Goal: Task Accomplishment & Management: Complete application form

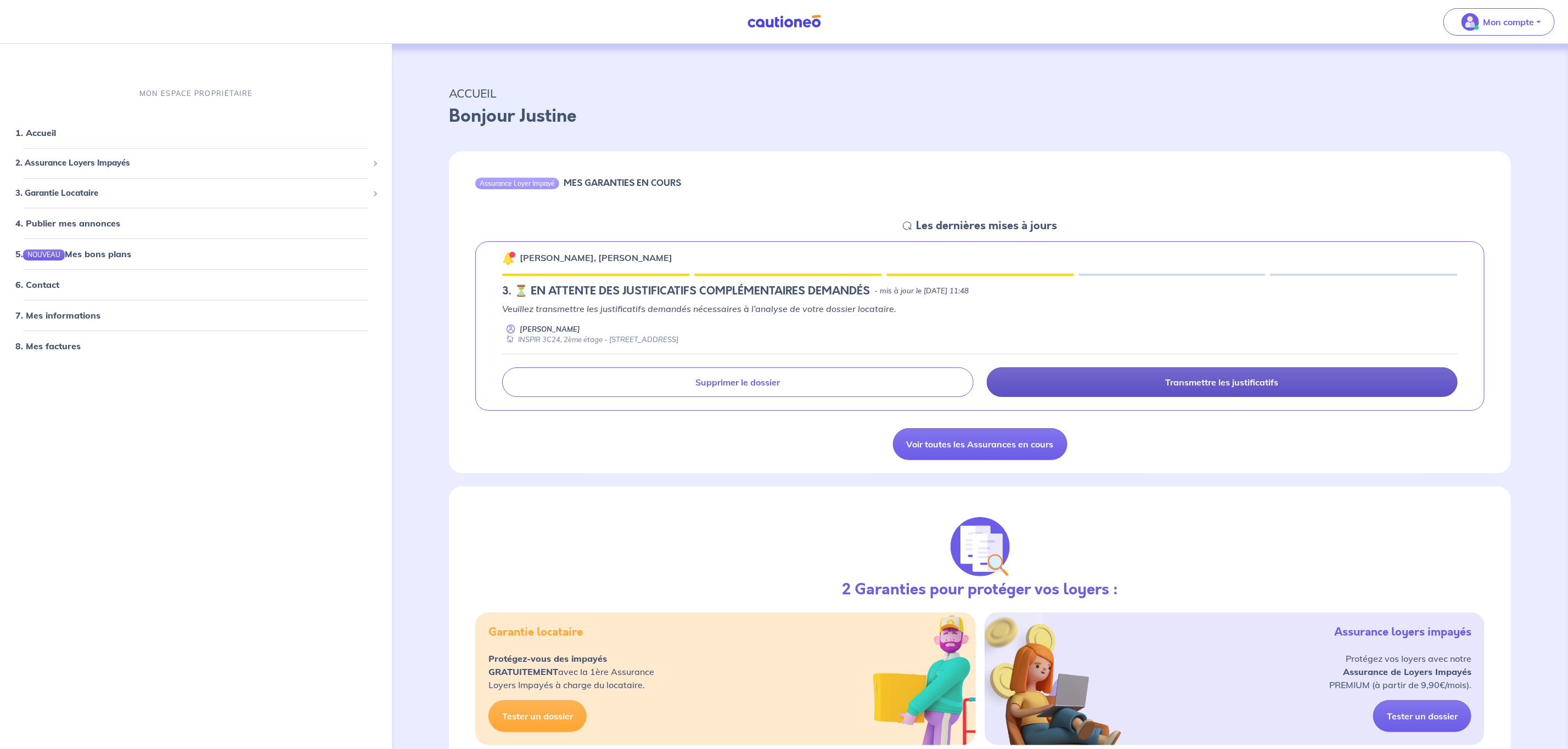
click at [1149, 388] on link "Transmettre les justificatifs" at bounding box center [1222, 382] width 471 height 29
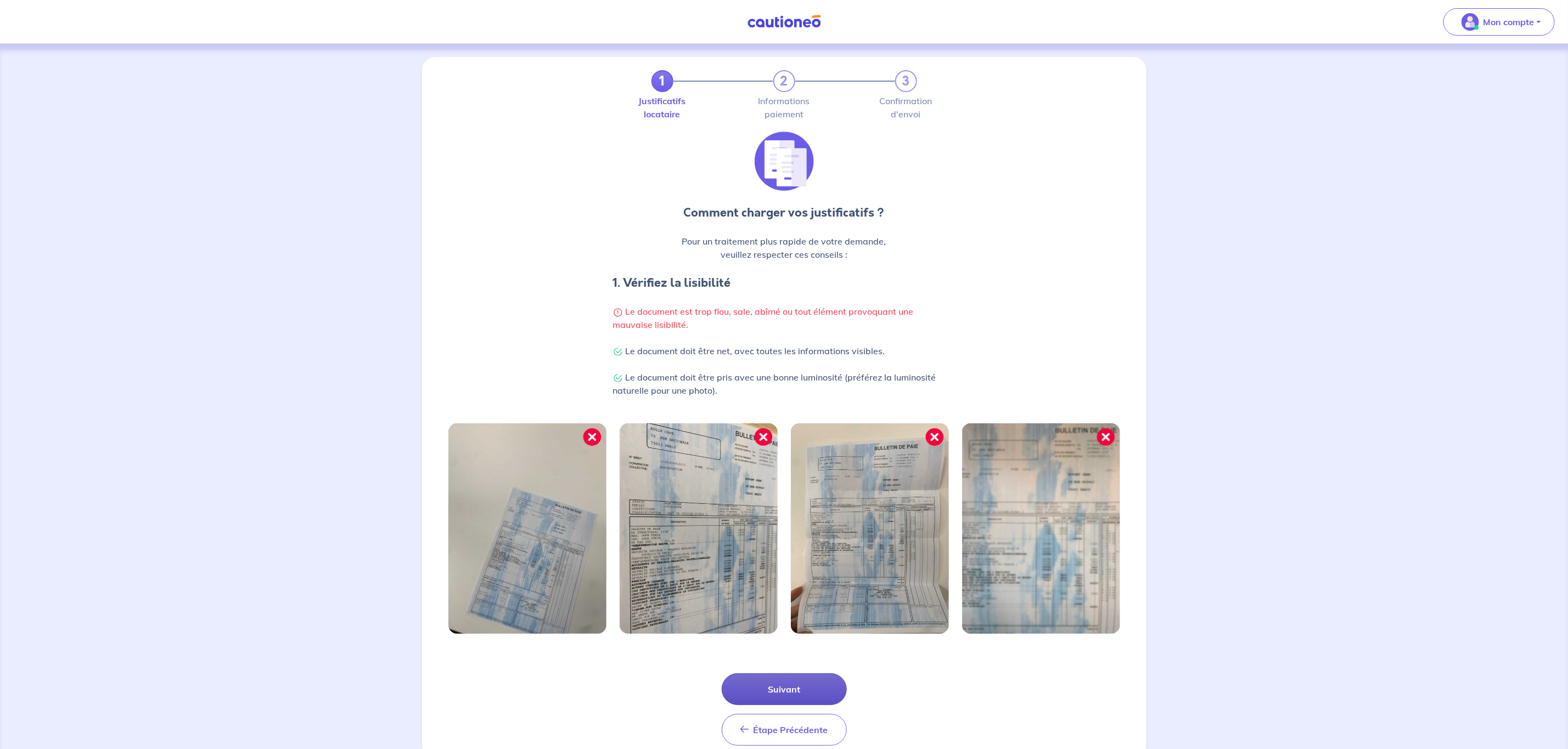
click at [784, 688] on button "Suivant" at bounding box center [784, 689] width 125 height 32
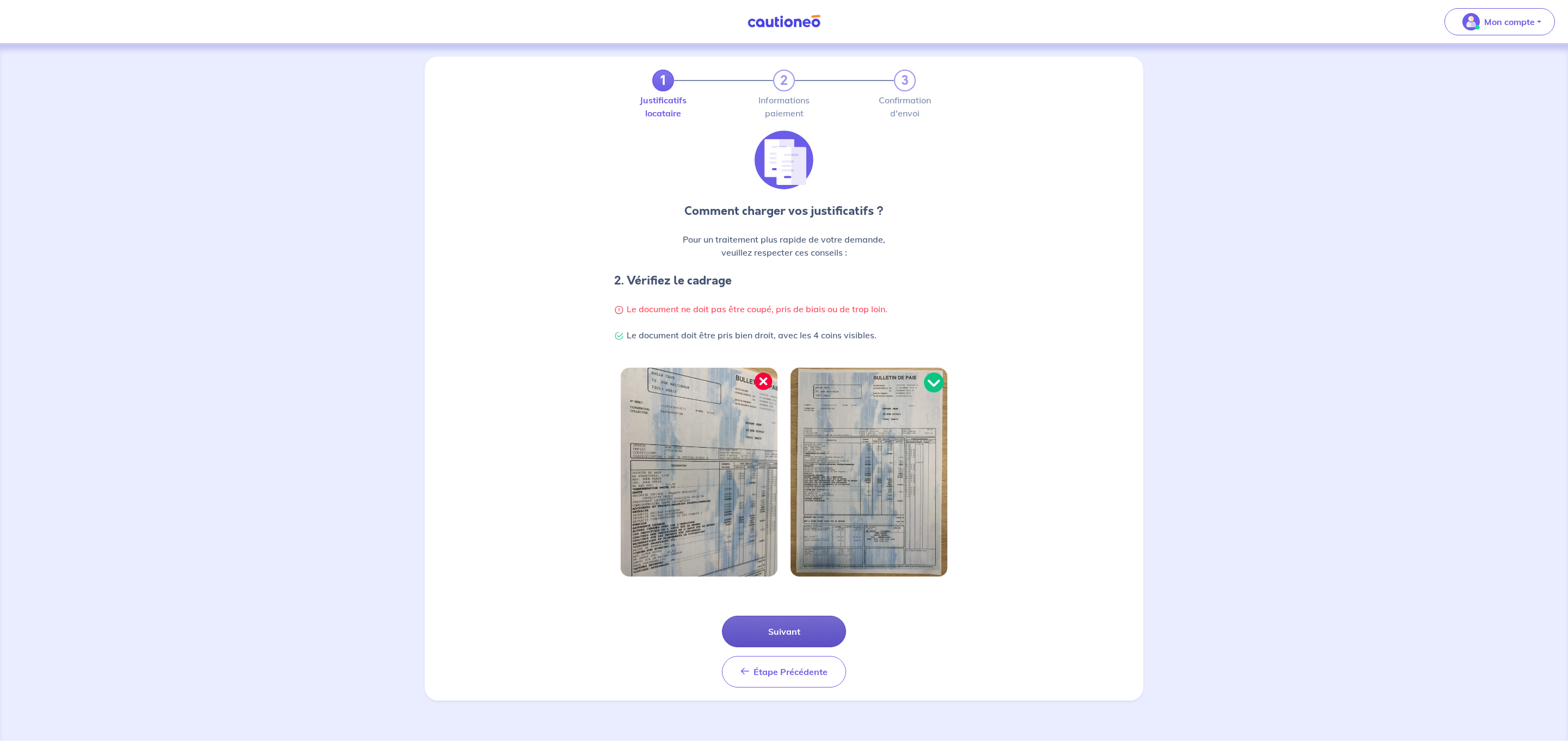
click at [826, 628] on button "Suivant" at bounding box center [784, 632] width 124 height 32
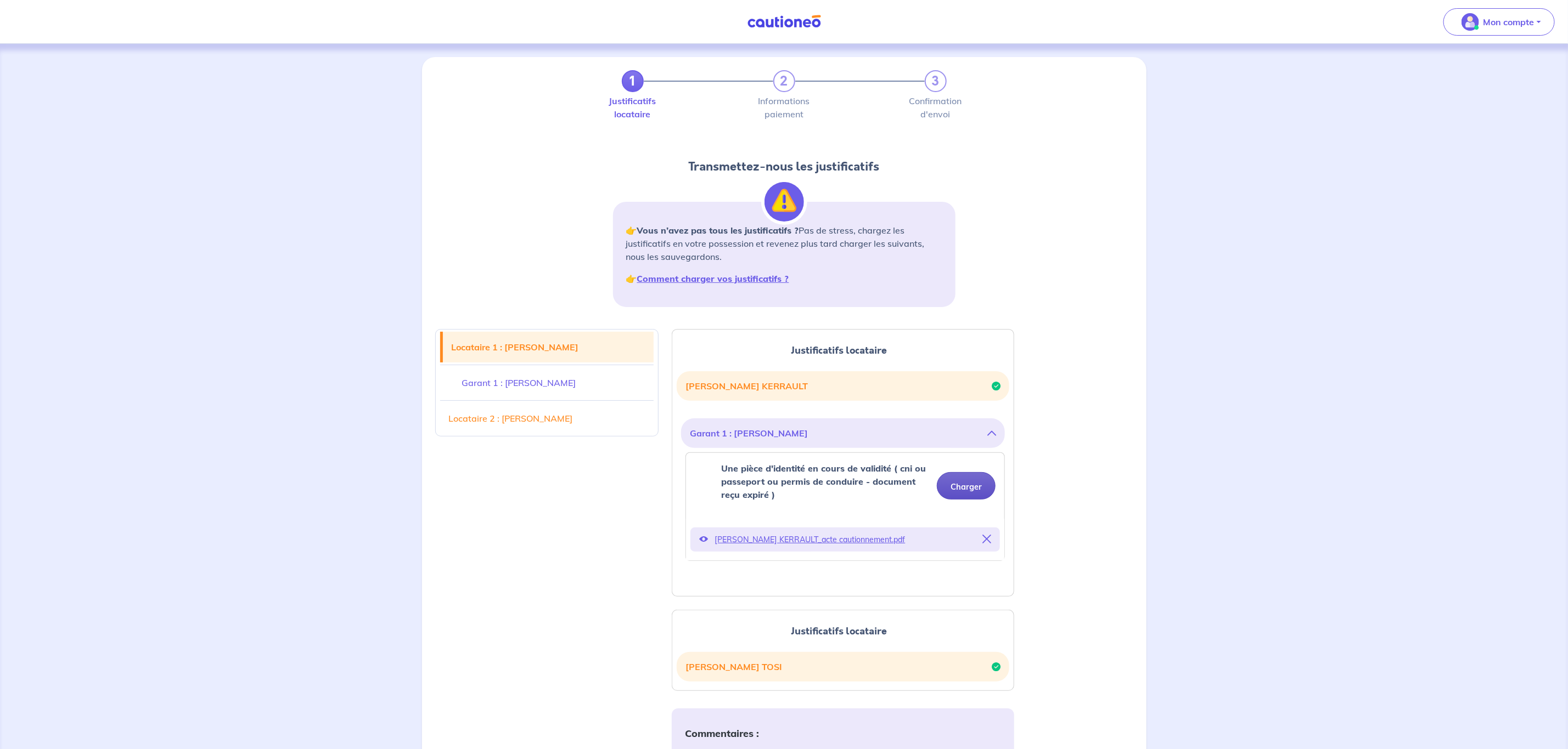
click at [977, 492] on button "Charger" at bounding box center [966, 486] width 59 height 27
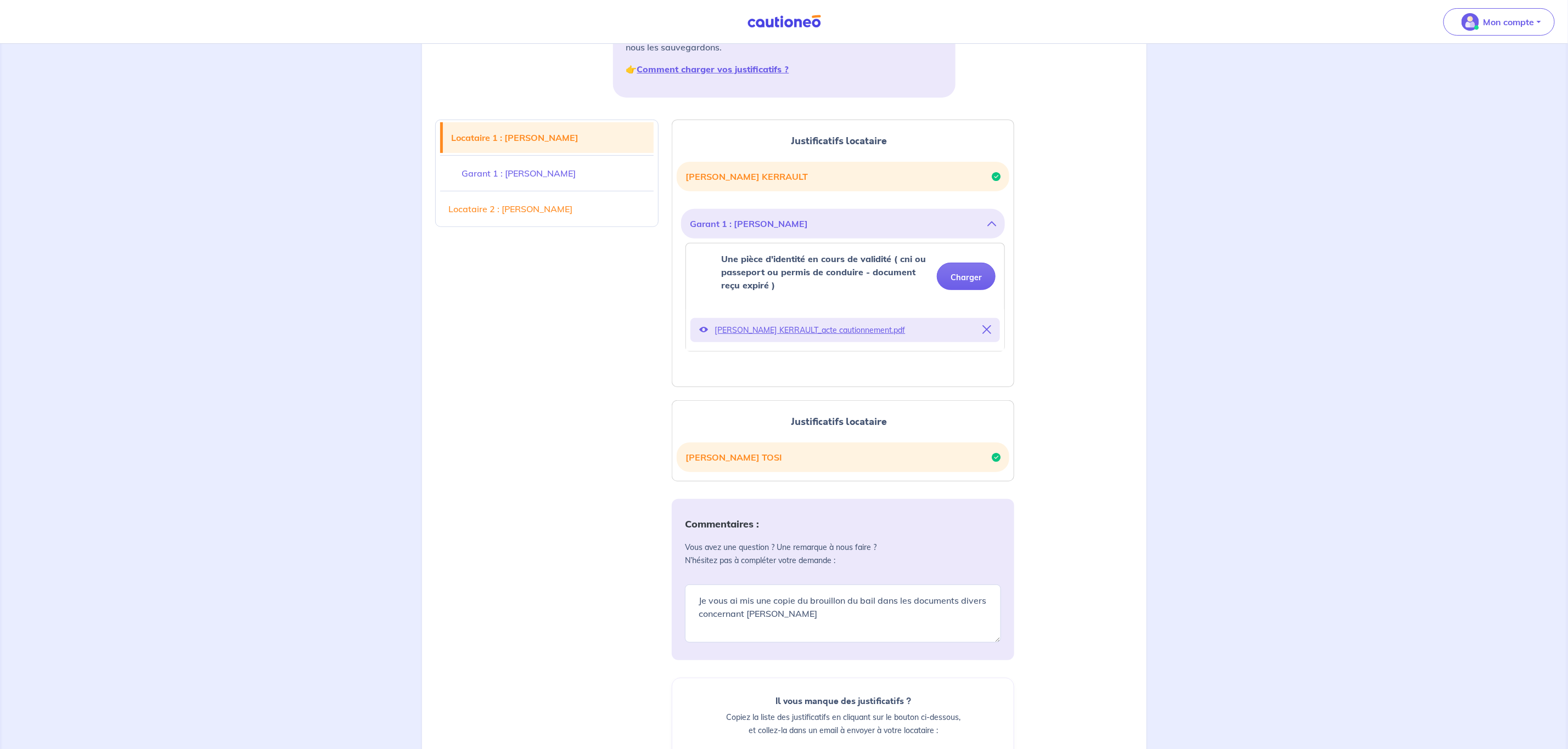
scroll to position [247, 0]
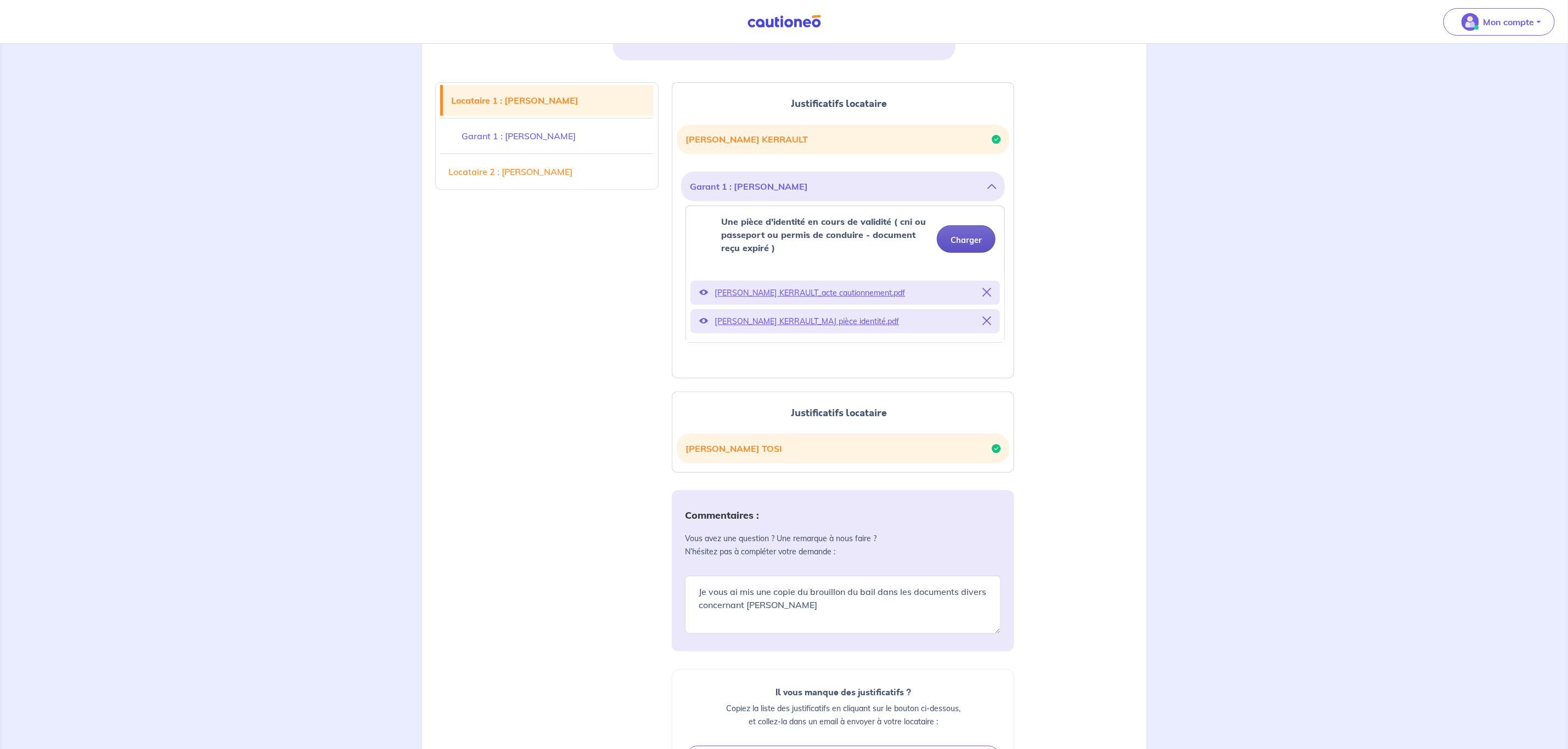
click at [958, 248] on button "Charger" at bounding box center [966, 239] width 59 height 27
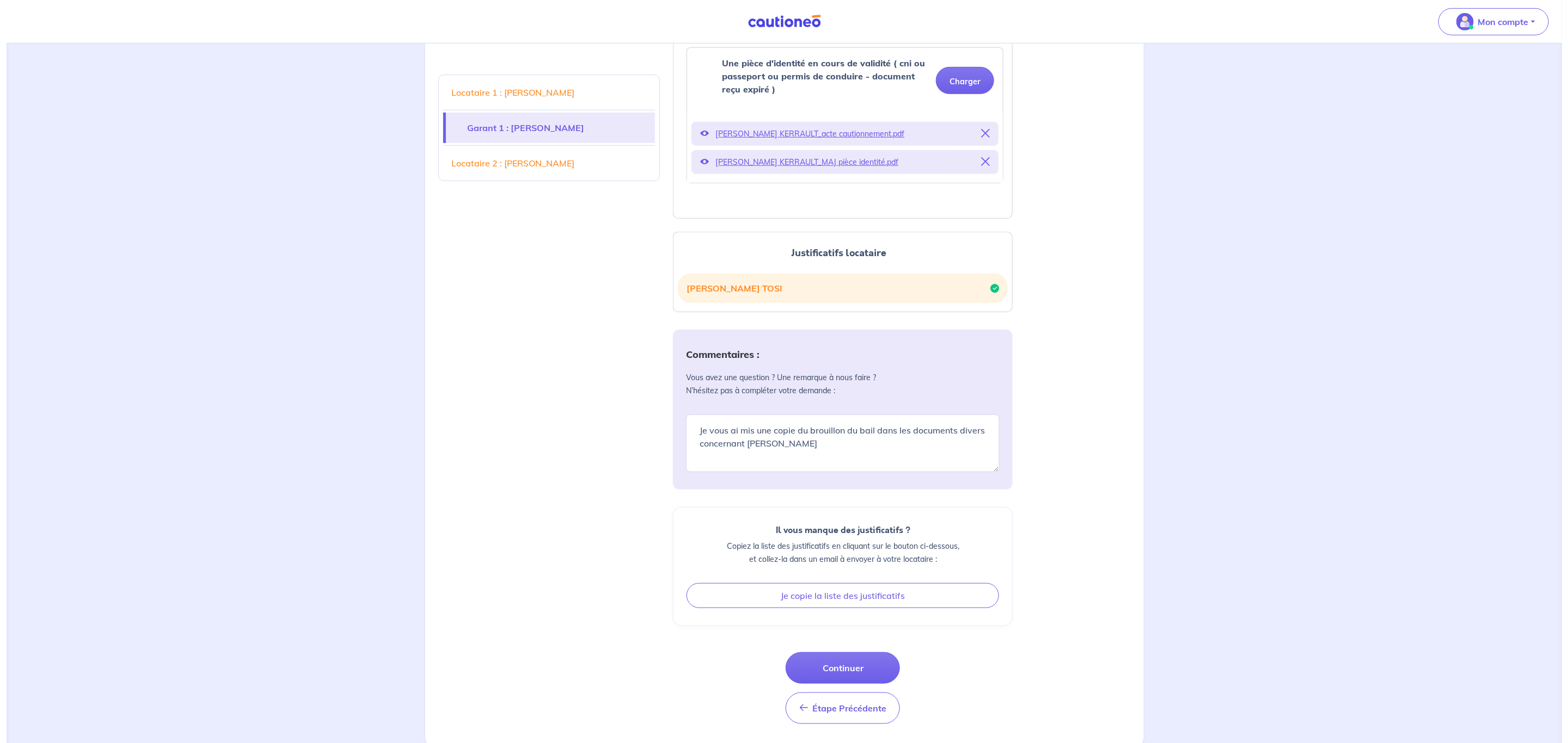
scroll to position [412, 0]
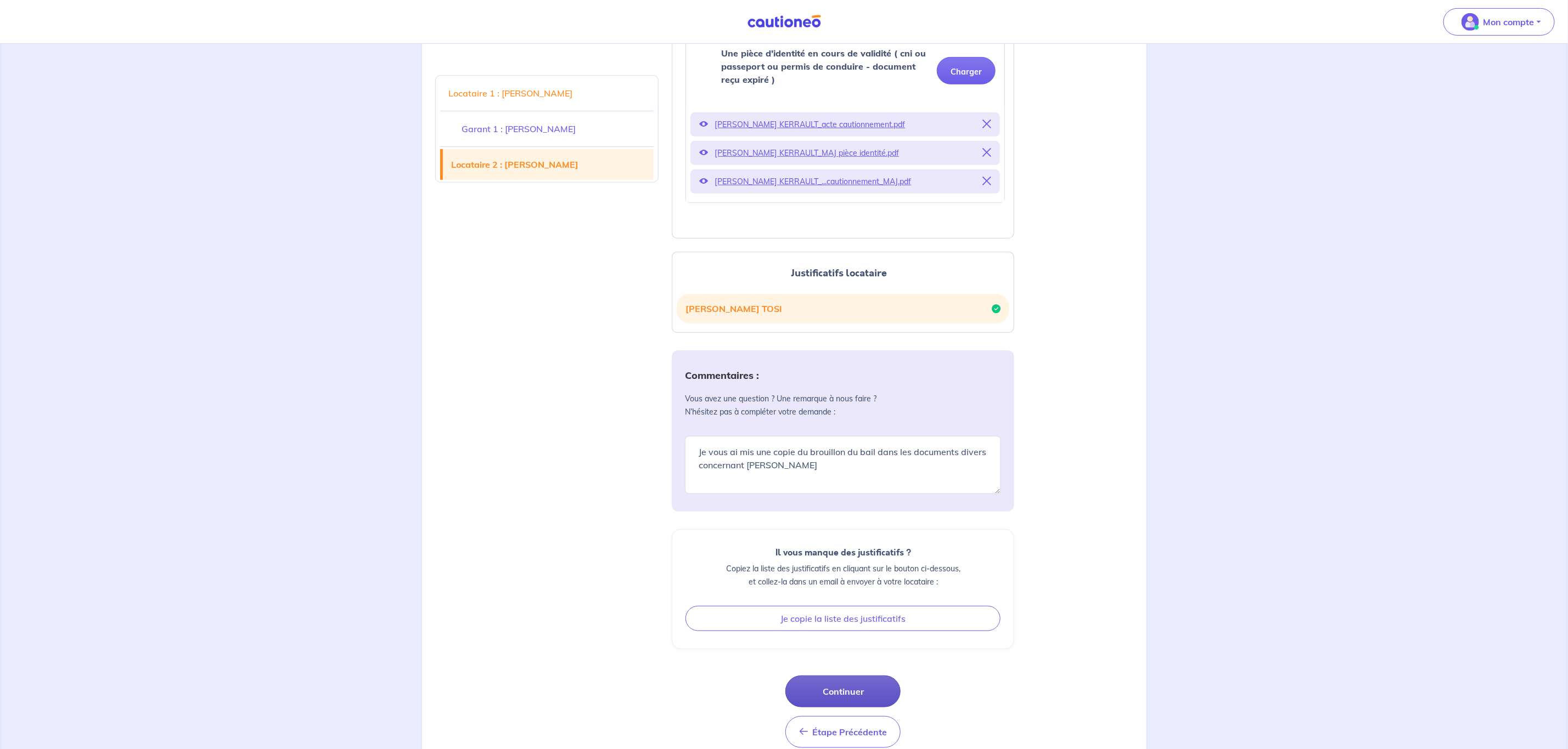
click at [870, 690] on button "Continuer" at bounding box center [843, 692] width 116 height 32
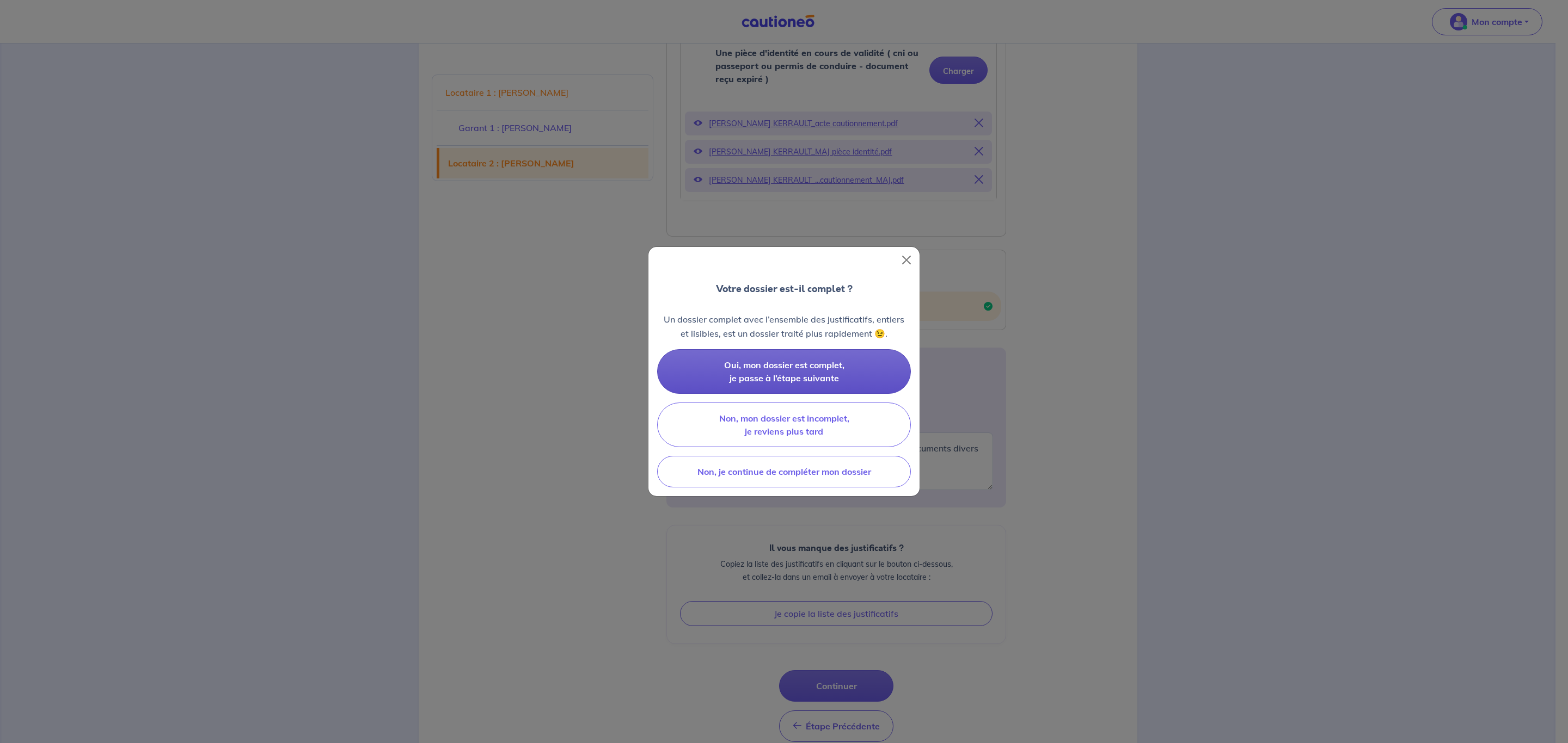
click at [829, 366] on span "Oui, mon dossier est complet, je passe à l’étape suivante" at bounding box center [784, 372] width 120 height 24
